Goal: Task Accomplishment & Management: Use online tool/utility

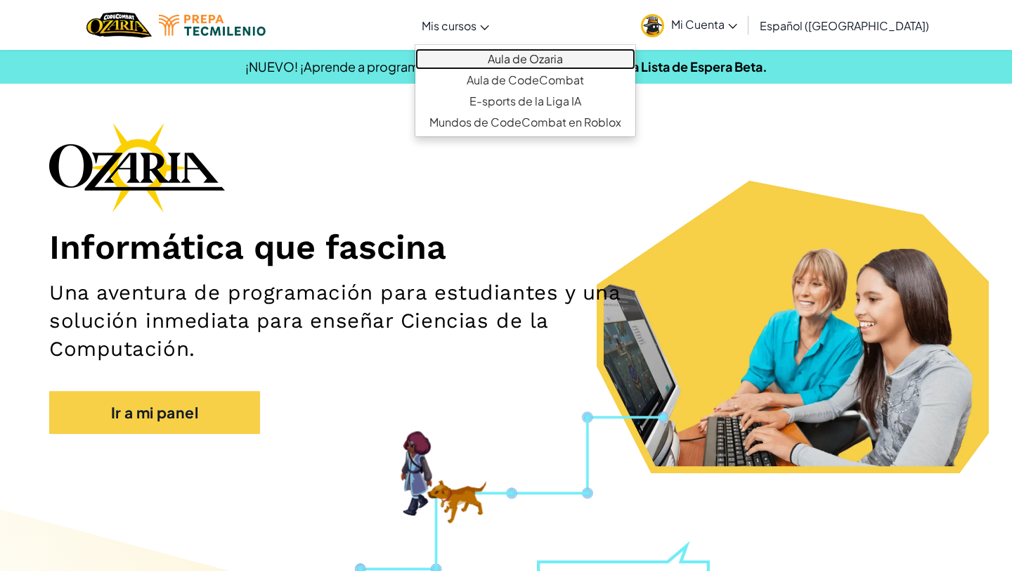
click at [501, 56] on link "Aula de Ozaria" at bounding box center [525, 58] width 220 height 21
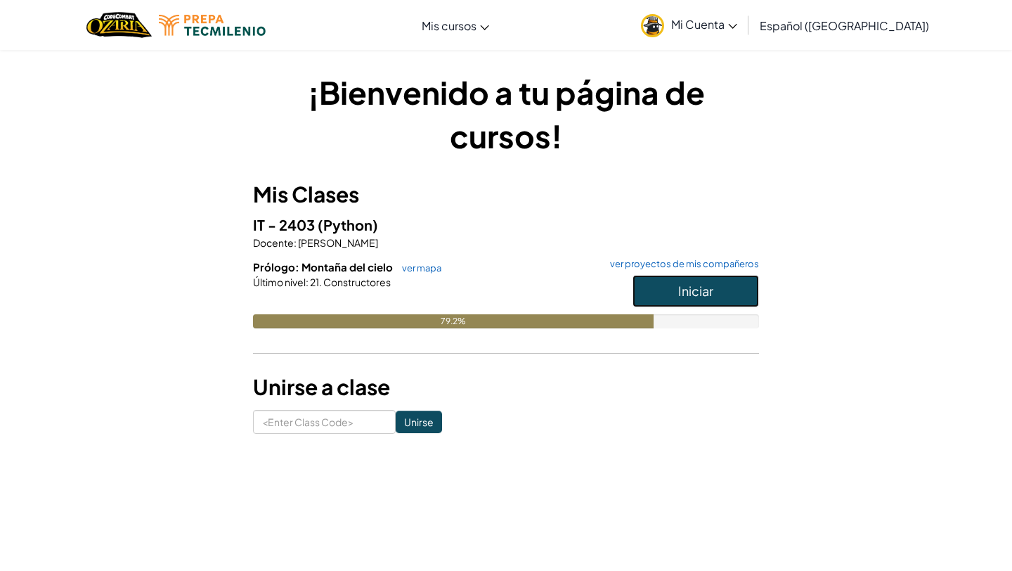
click at [677, 291] on button "Iniciar" at bounding box center [696, 291] width 127 height 32
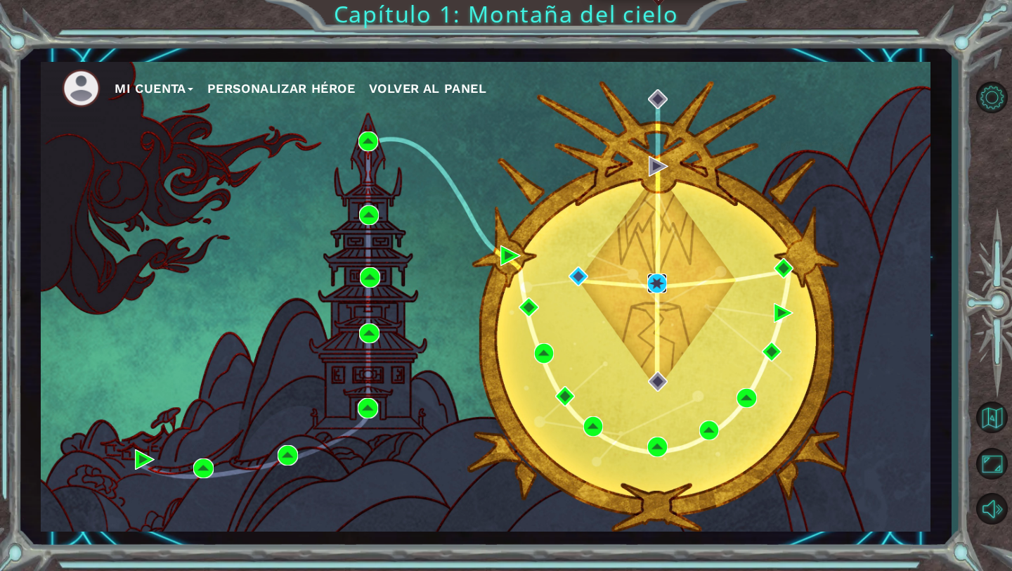
click at [654, 276] on img at bounding box center [657, 283] width 20 height 20
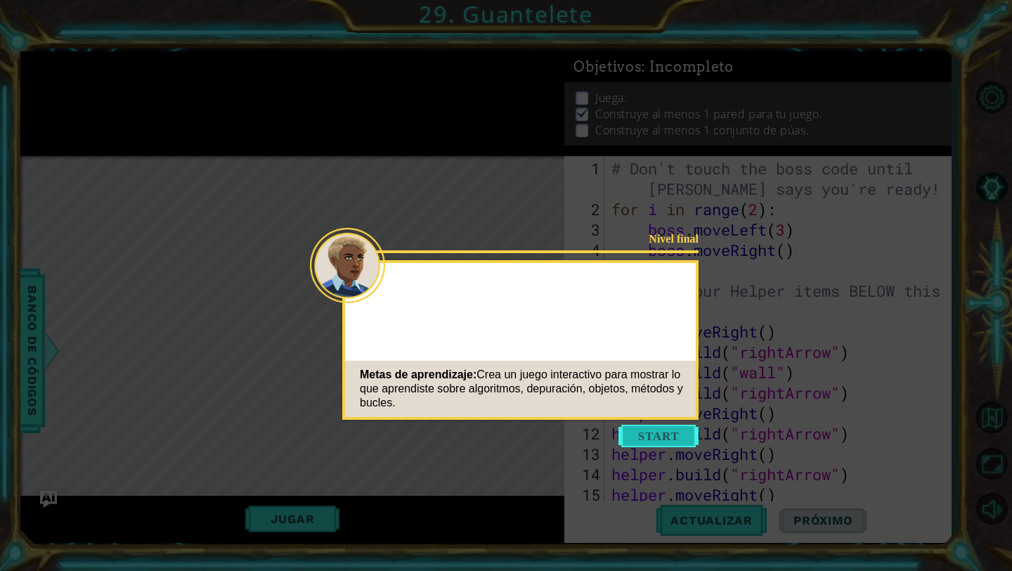
click at [665, 440] on button "Start" at bounding box center [659, 436] width 80 height 22
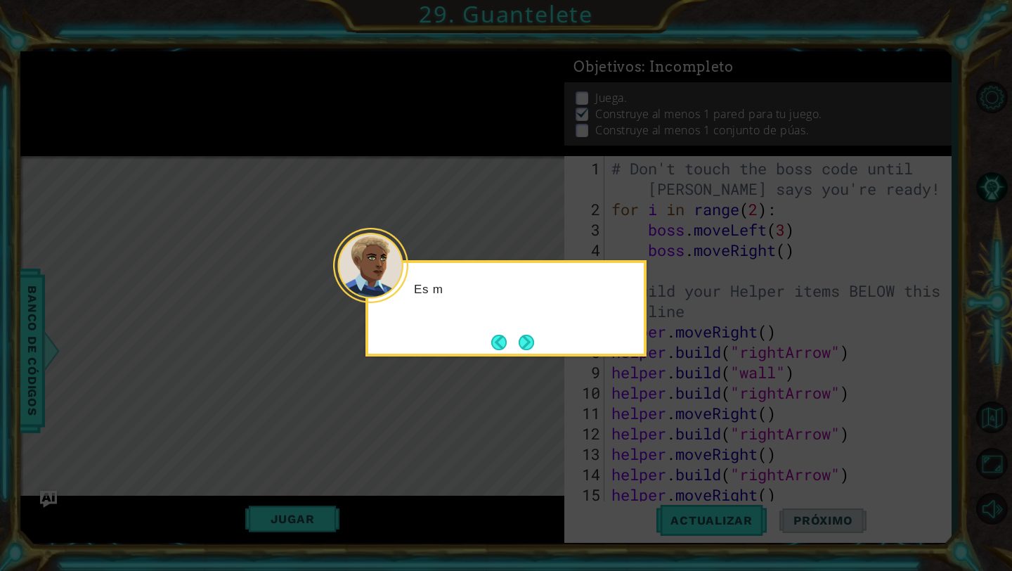
scroll to position [143, 0]
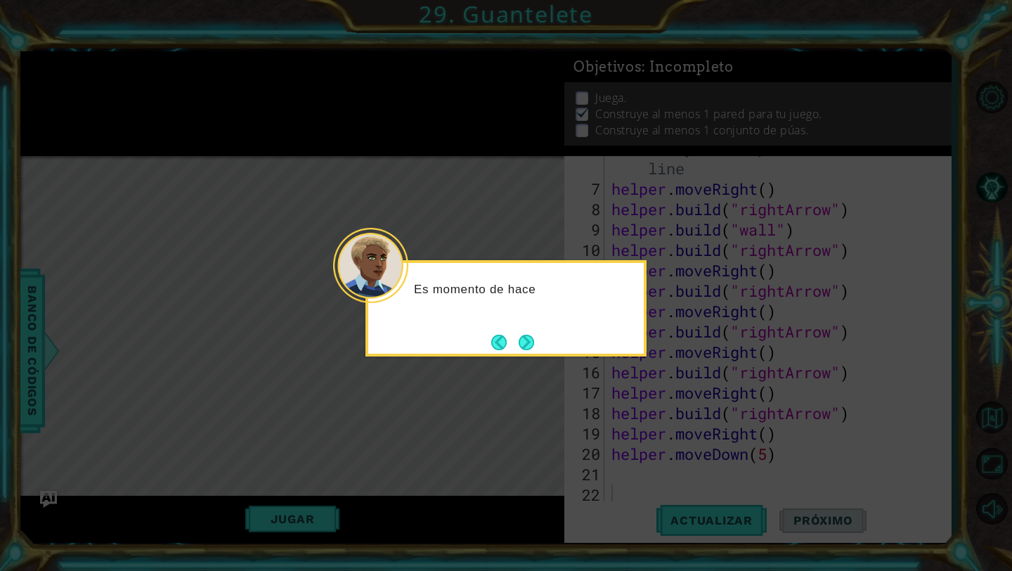
click at [609, 356] on div "Es momento de hace" at bounding box center [506, 308] width 281 height 96
click at [524, 346] on button "Next" at bounding box center [526, 342] width 15 height 15
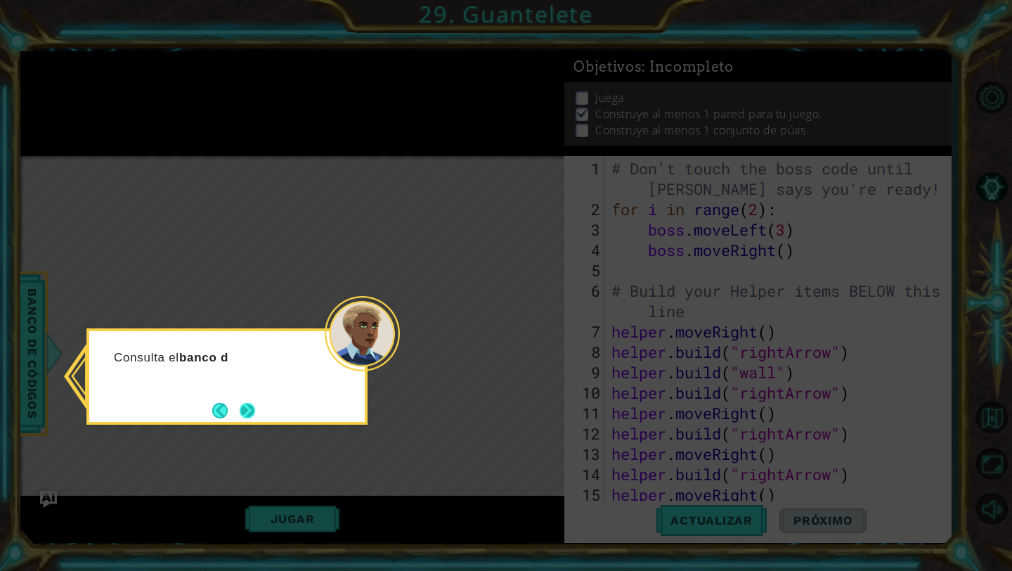
click at [250, 413] on button "Next" at bounding box center [247, 410] width 15 height 15
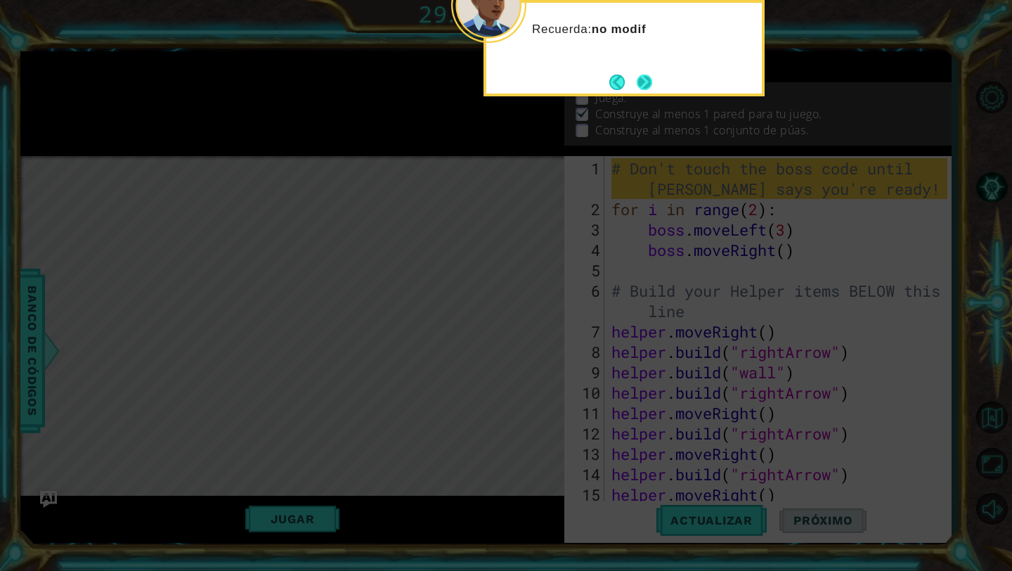
click at [640, 79] on button "Next" at bounding box center [644, 82] width 15 height 15
